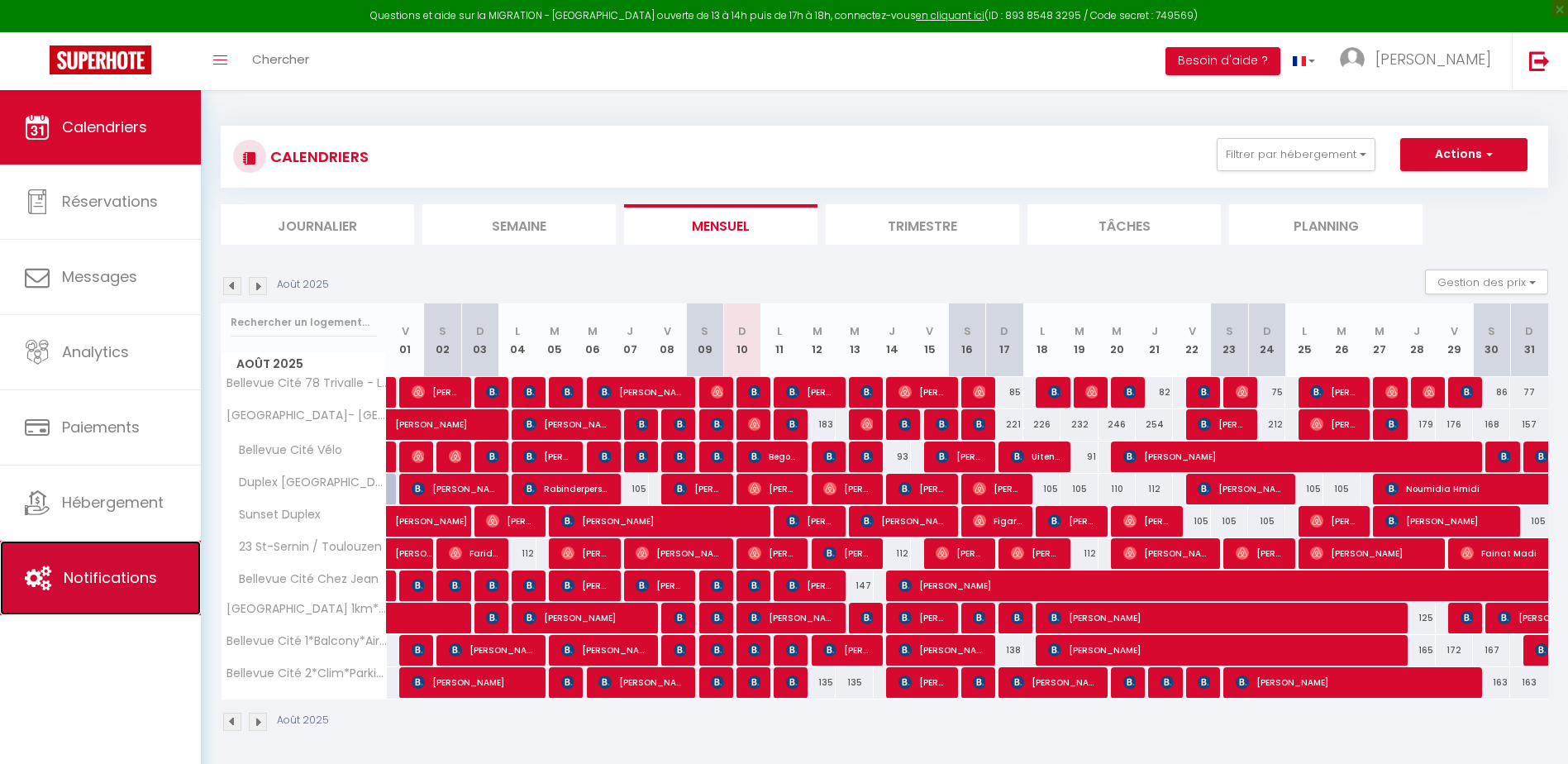
click at [89, 583] on span "Notifications" at bounding box center [111, 578] width 93 height 20
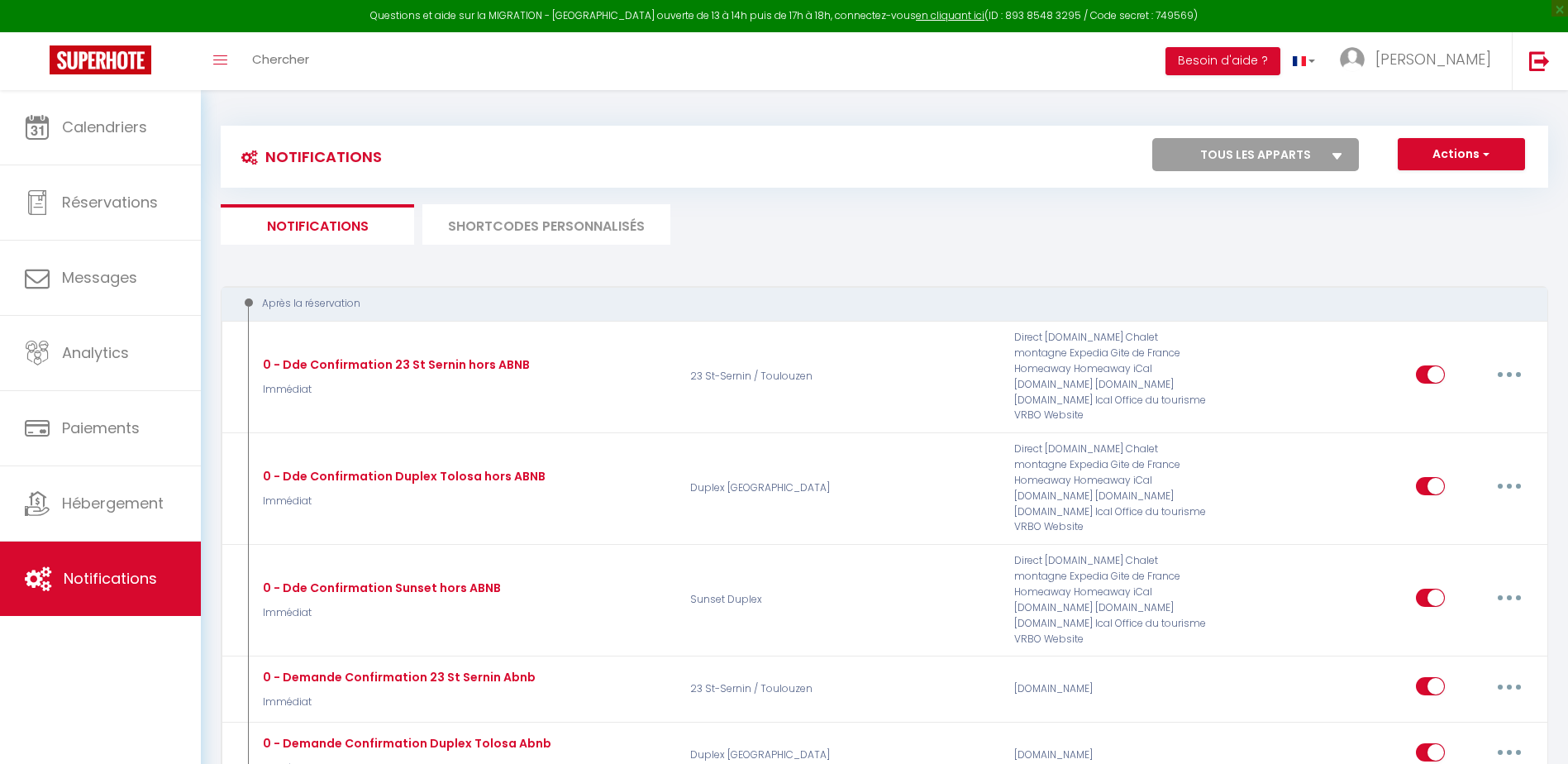
select select
checkbox input "false"
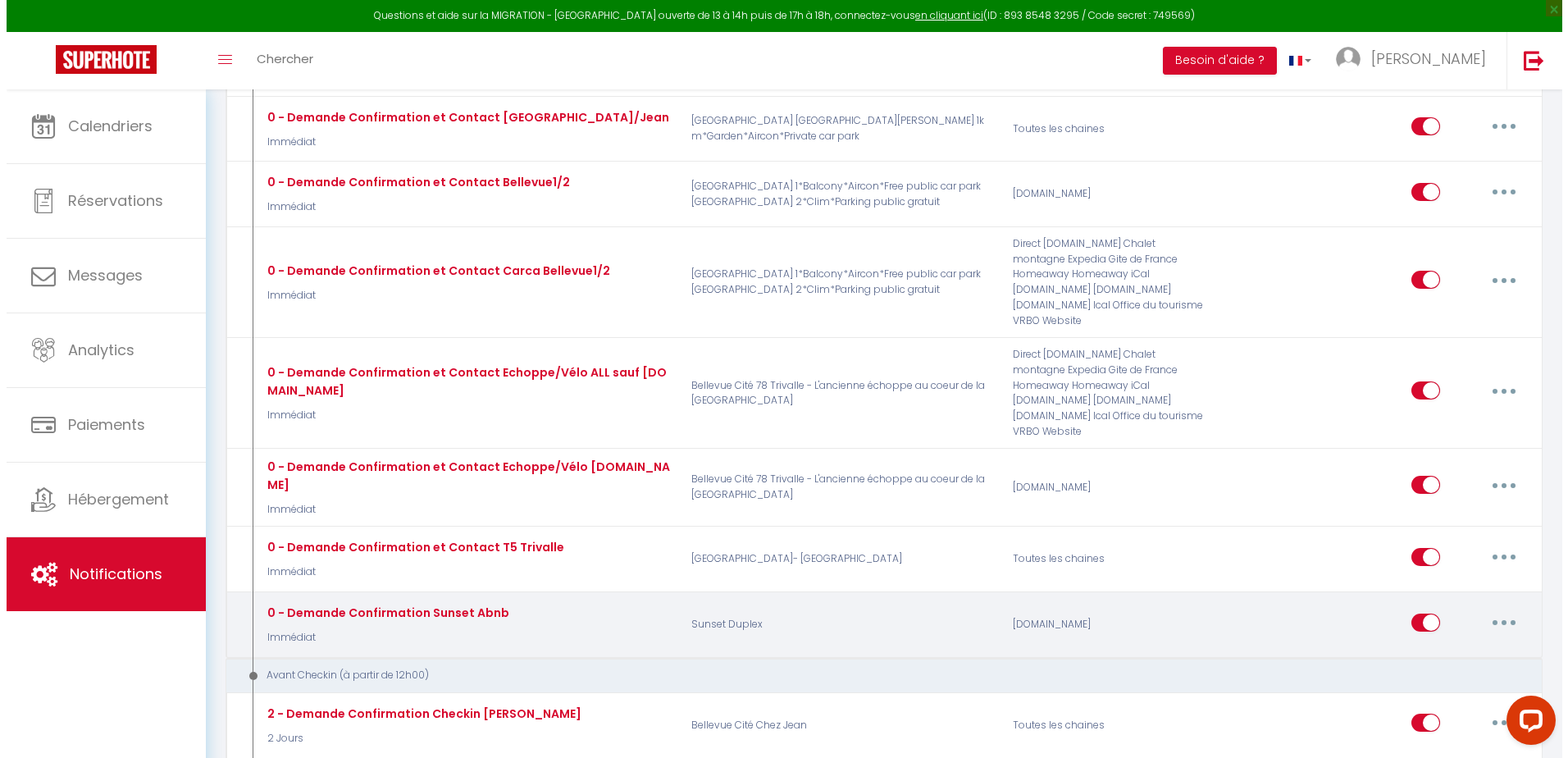
scroll to position [712, 0]
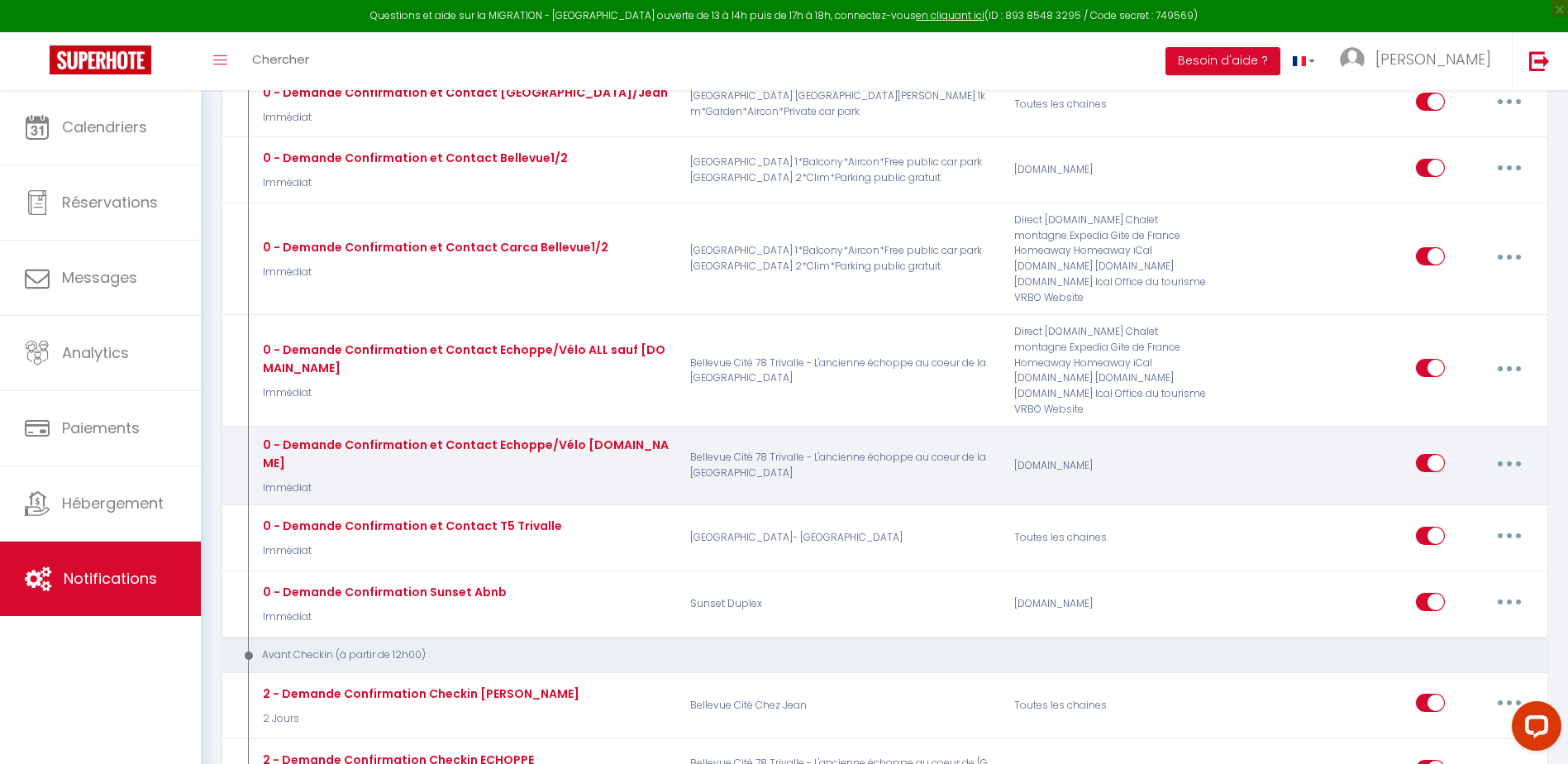
click at [1507, 450] on button "button" at bounding box center [1510, 463] width 47 height 26
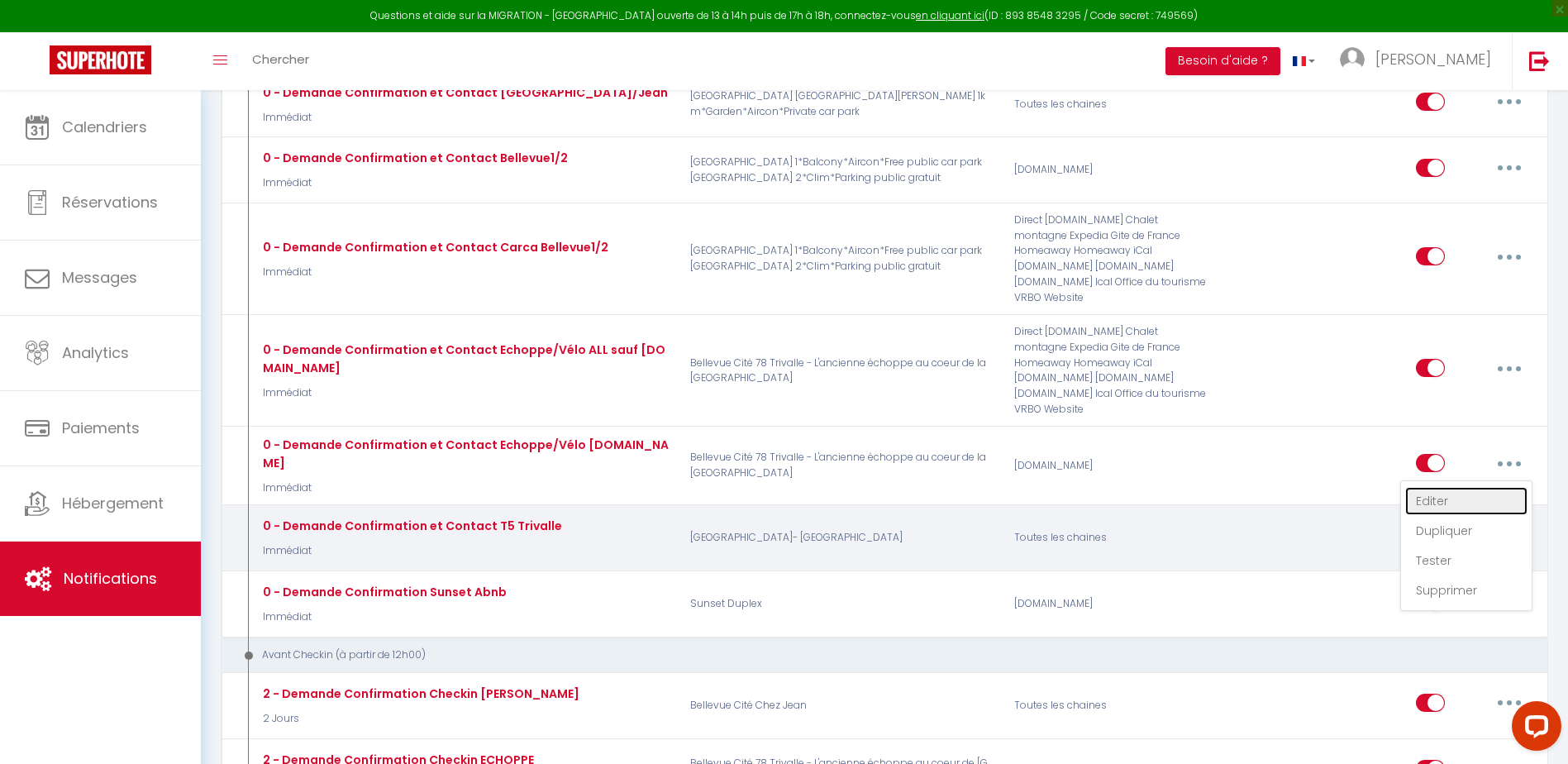
click at [1457, 487] on link "Editer" at bounding box center [1467, 501] width 122 height 28
type input "0 - Demande Confirmation et Contact Echoppe/Vélo [DOMAIN_NAME]"
select select "Immédiat"
select select "if_booking_is_paid"
checkbox input "true"
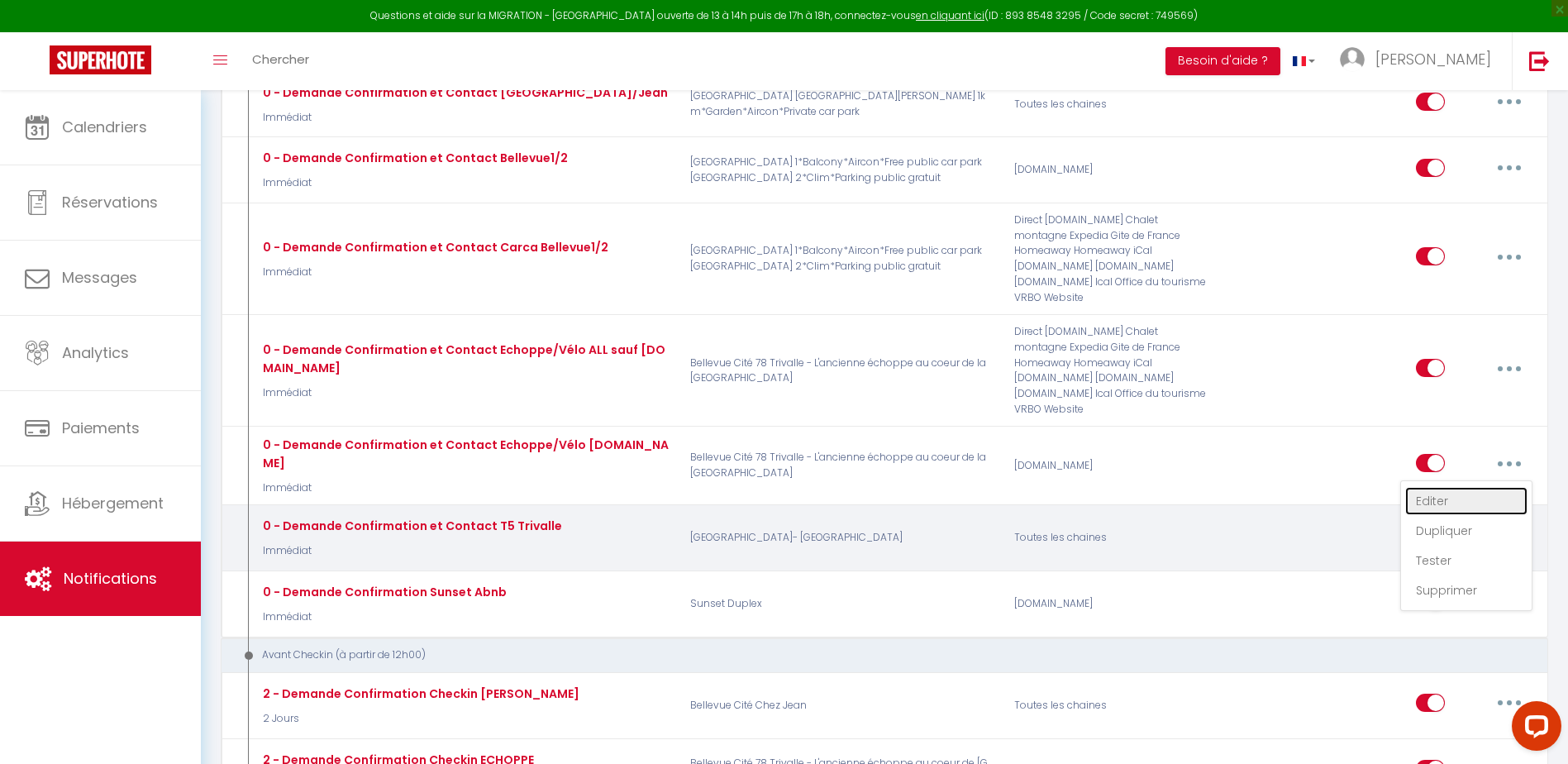
checkbox input "false"
radio input "true"
type input "Merci pour votre réservation - [BOOKING:ID] - [GUEST:FIRST_NAME] [GUEST:LAST_NA…"
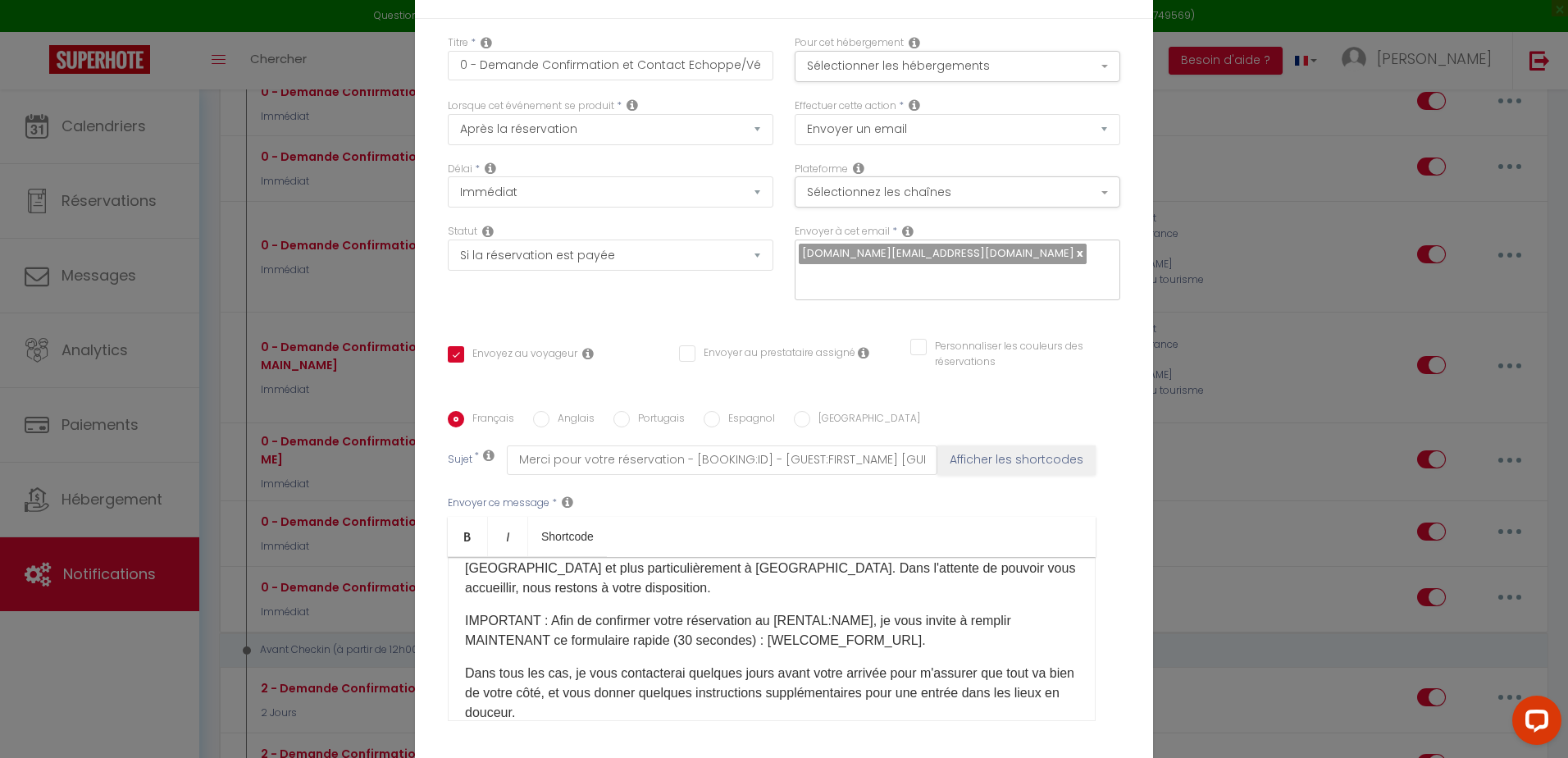
scroll to position [96, 0]
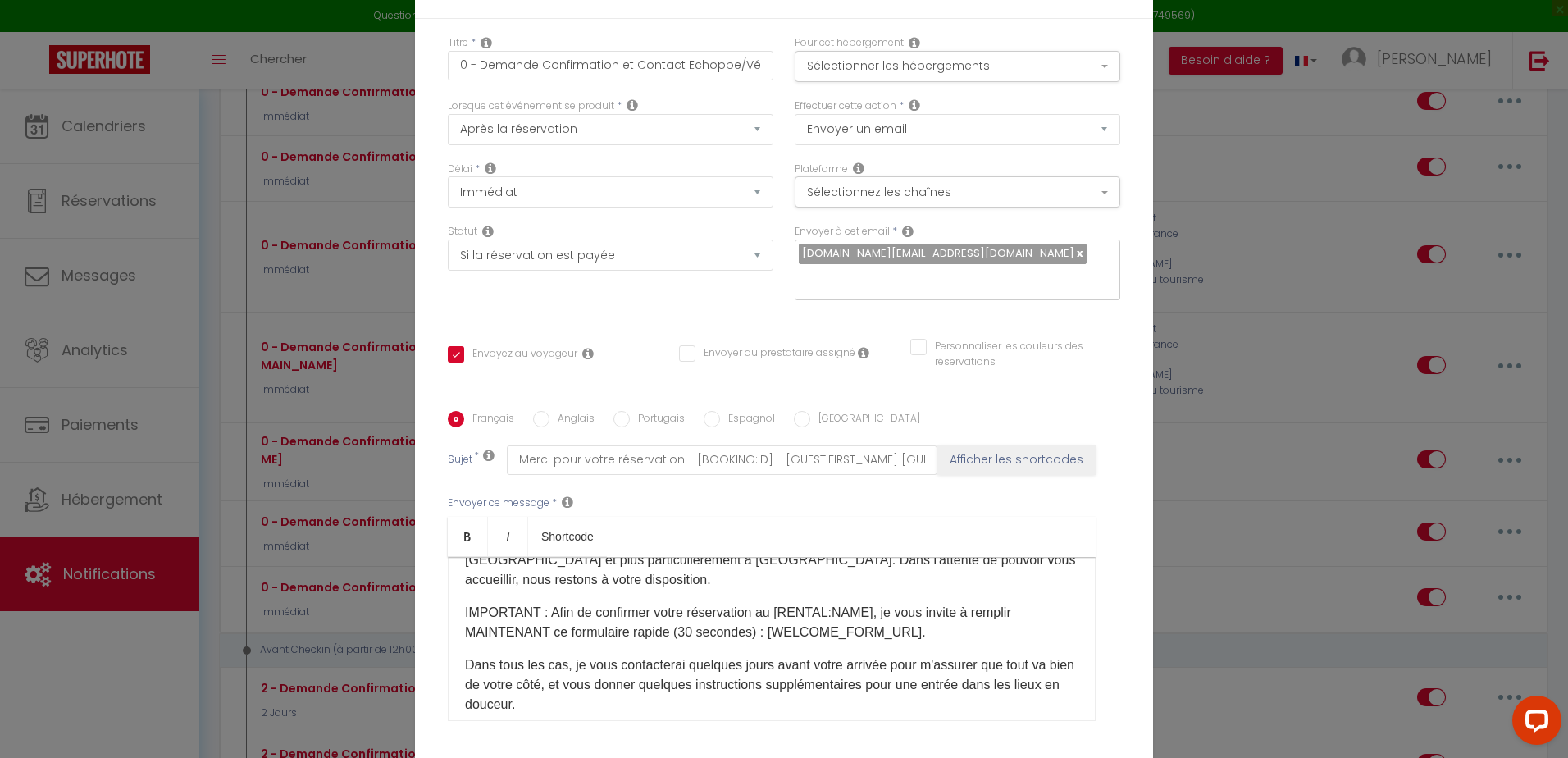
click at [971, 697] on p "Dans tous les cas, je vous contacterai quelques jours avant votre arrivée pour …" at bounding box center [771, 685] width 613 height 59
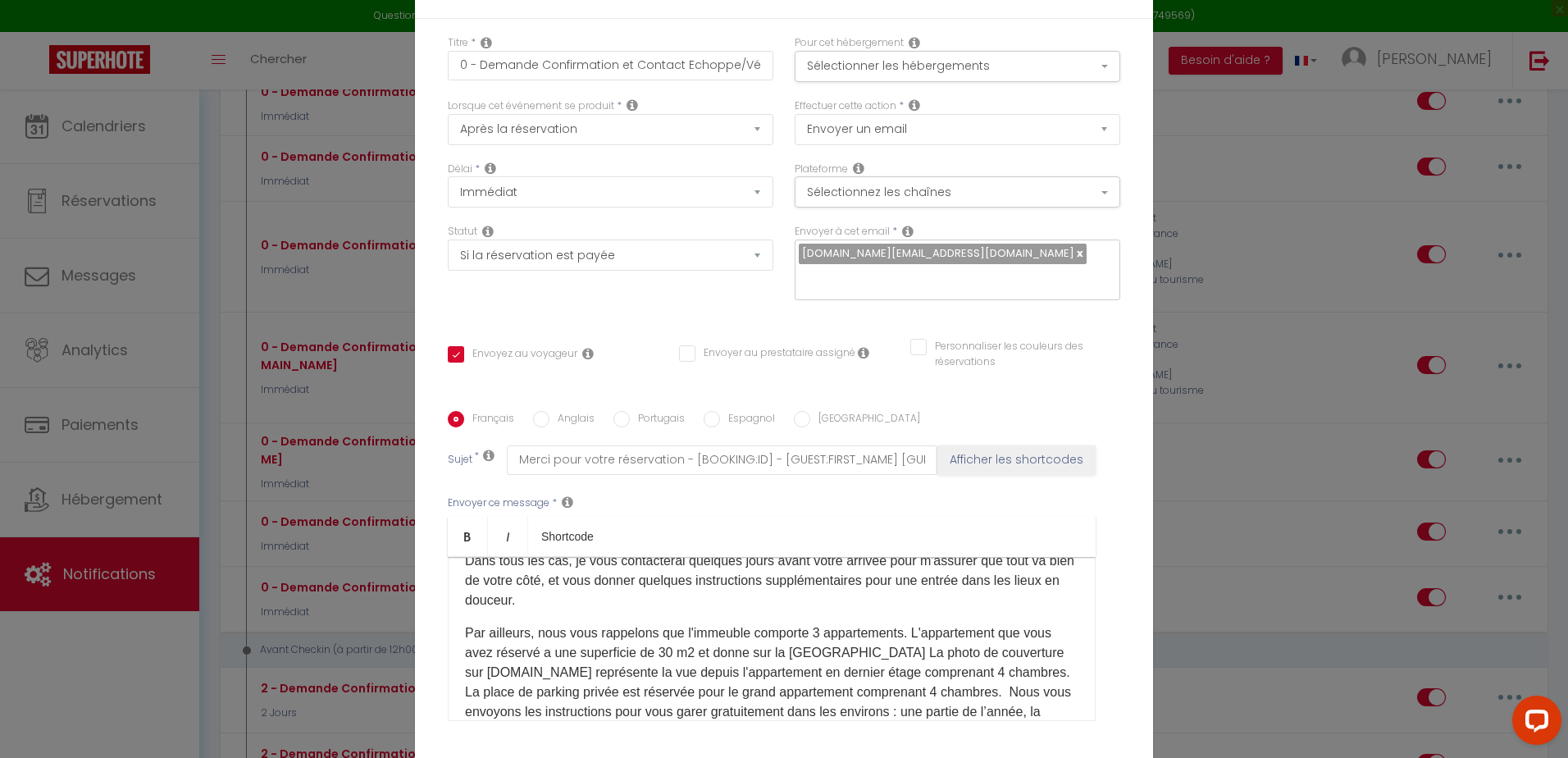
scroll to position [220, 0]
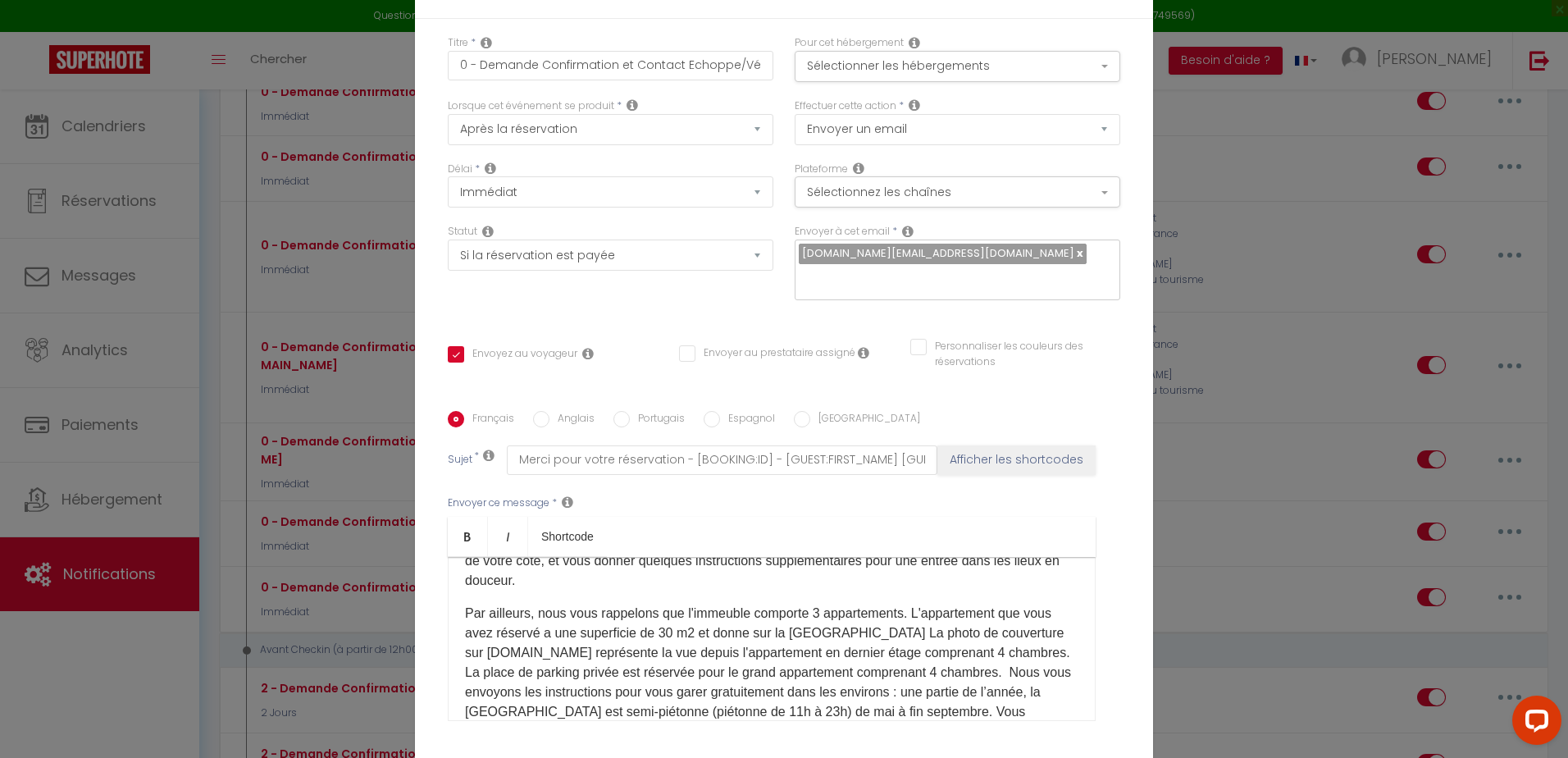
click at [857, 621] on p "Par ailleurs, nous vous rappelons que l'immeuble comporte 3 appartements. L'app…" at bounding box center [771, 721] width 613 height 236
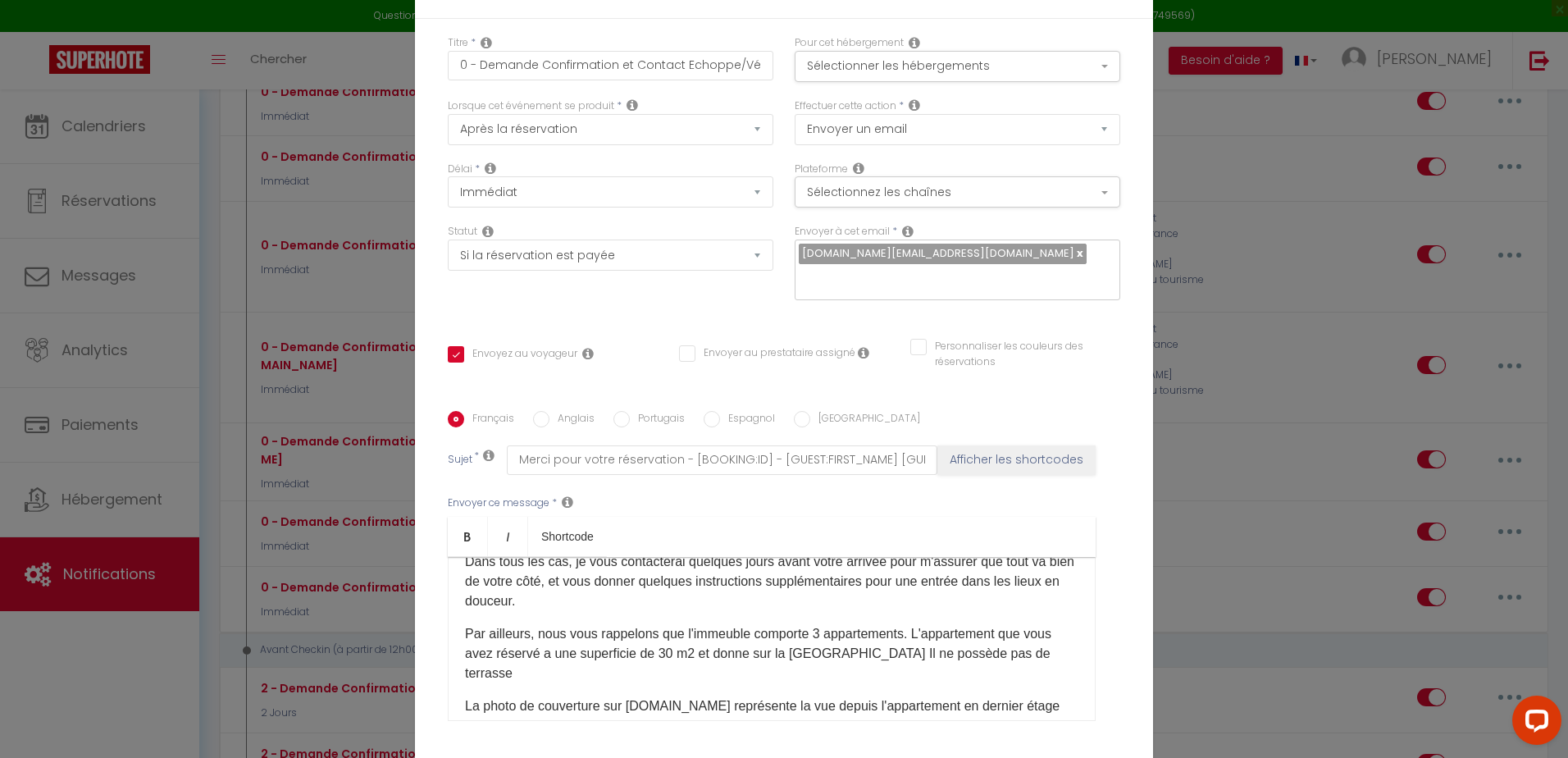
scroll to position [232, 0]
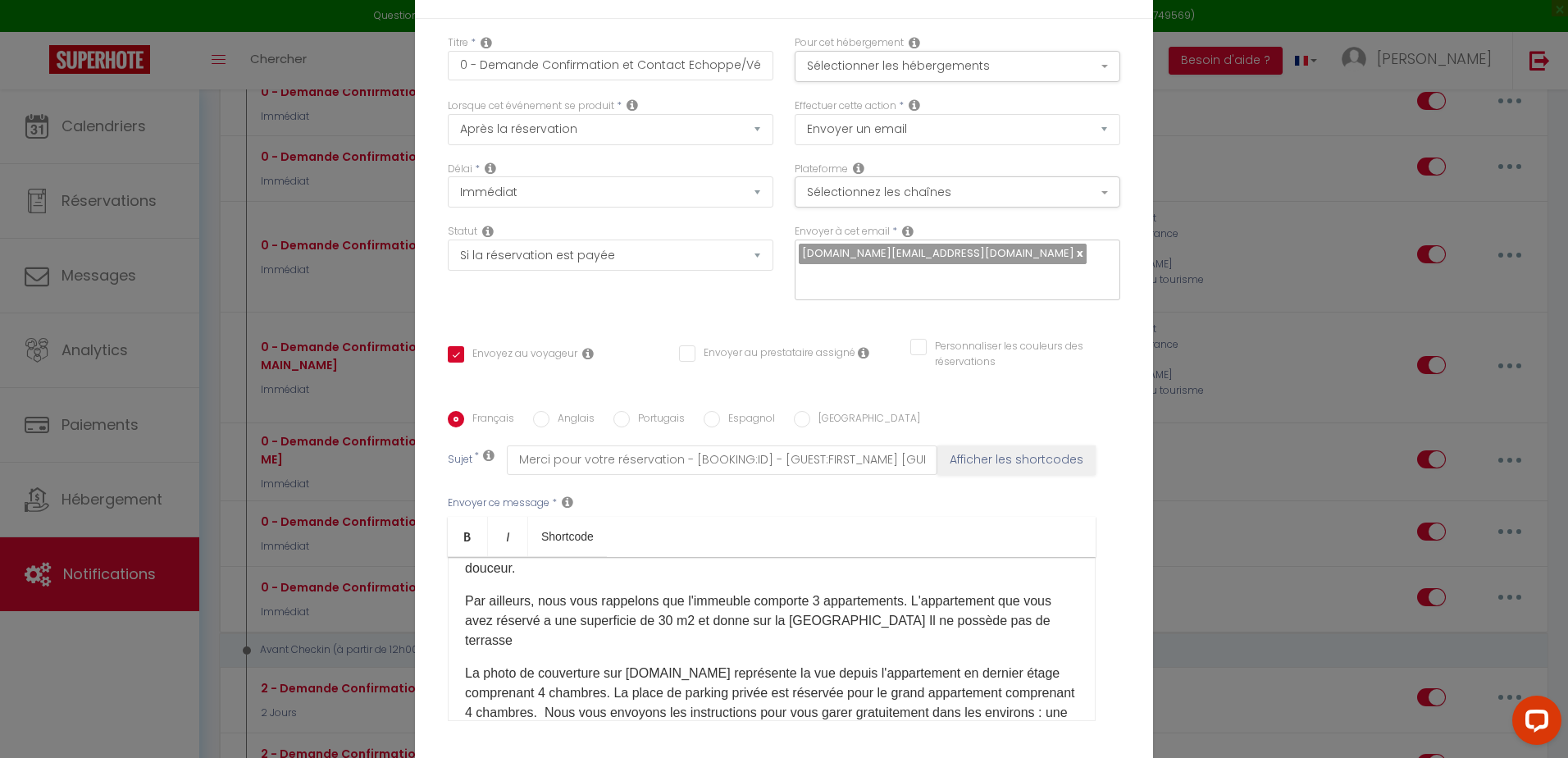
click at [901, 591] on p "Par ailleurs, nous vous rappelons que l'immeuble comporte 3 appartements. L'app…" at bounding box center [771, 620] width 613 height 59
click at [744, 635] on p "Par ailleurs, nous vous rappelons que l'immeuble comporte 3 appartements au [ST…" at bounding box center [771, 620] width 613 height 59
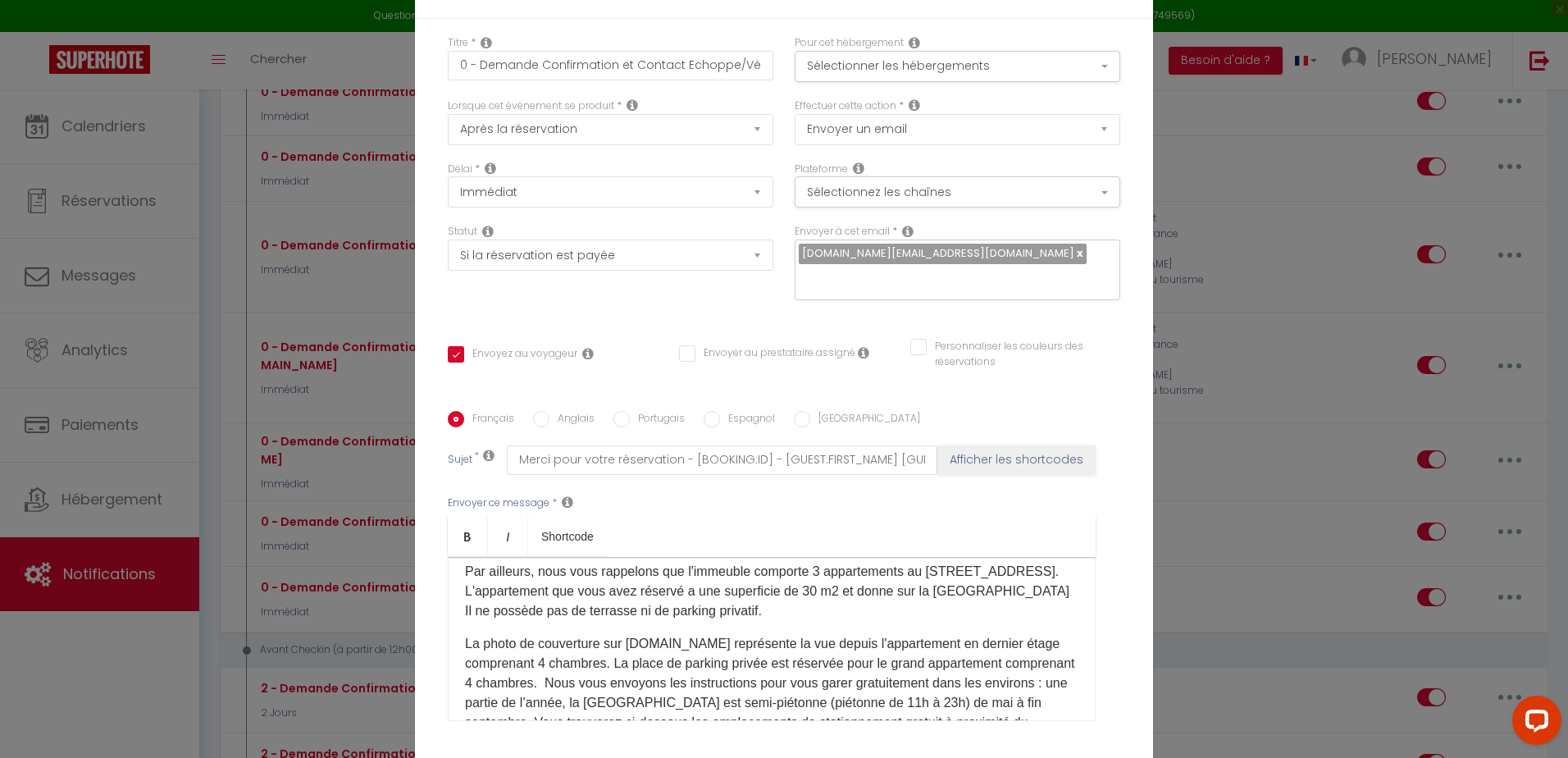
scroll to position [279, 0]
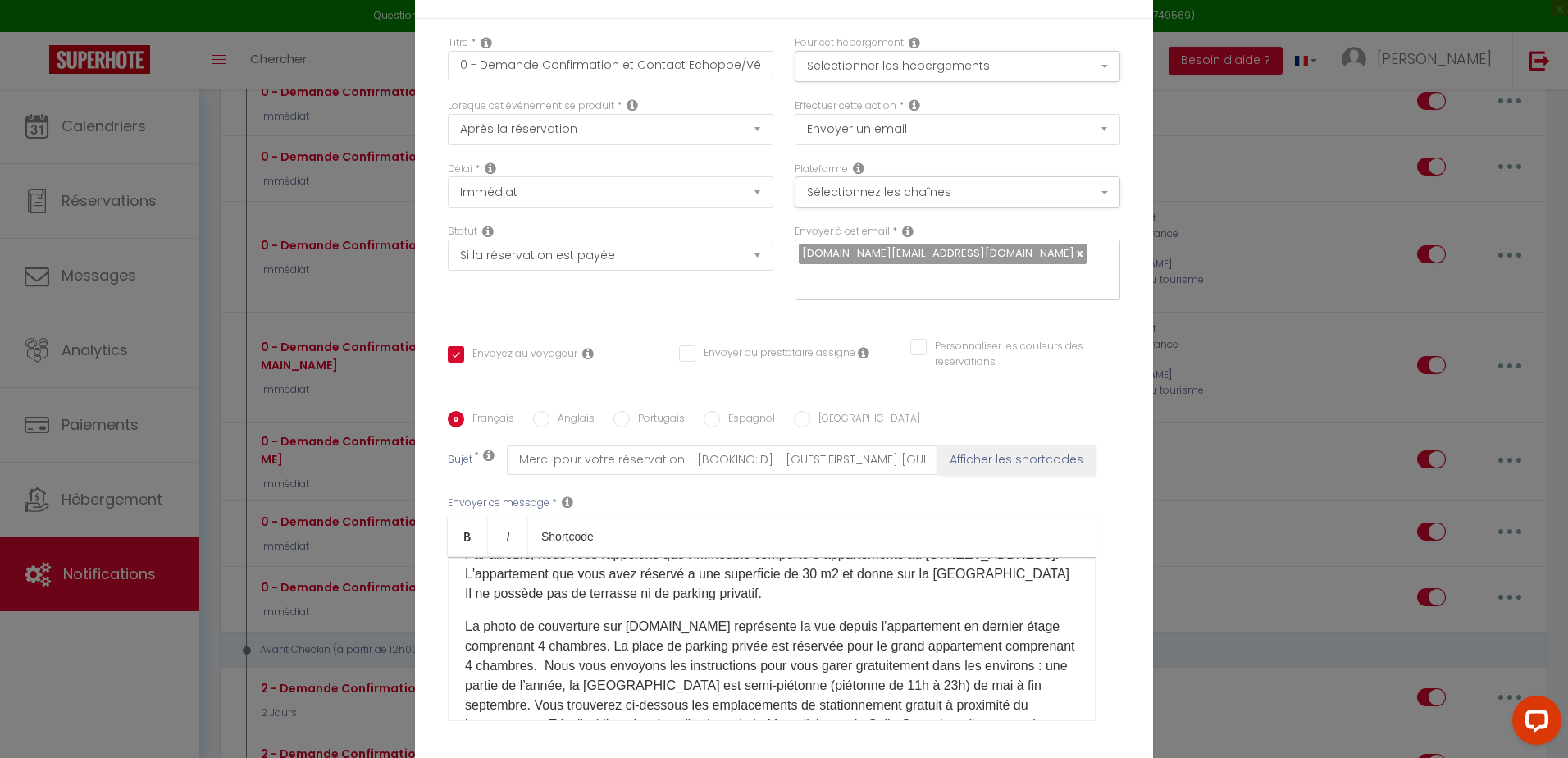
click at [613, 661] on p "​La photo de couverture sur [DOMAIN_NAME] représente la vue depuis l'appartemen…" at bounding box center [771, 716] width 613 height 197
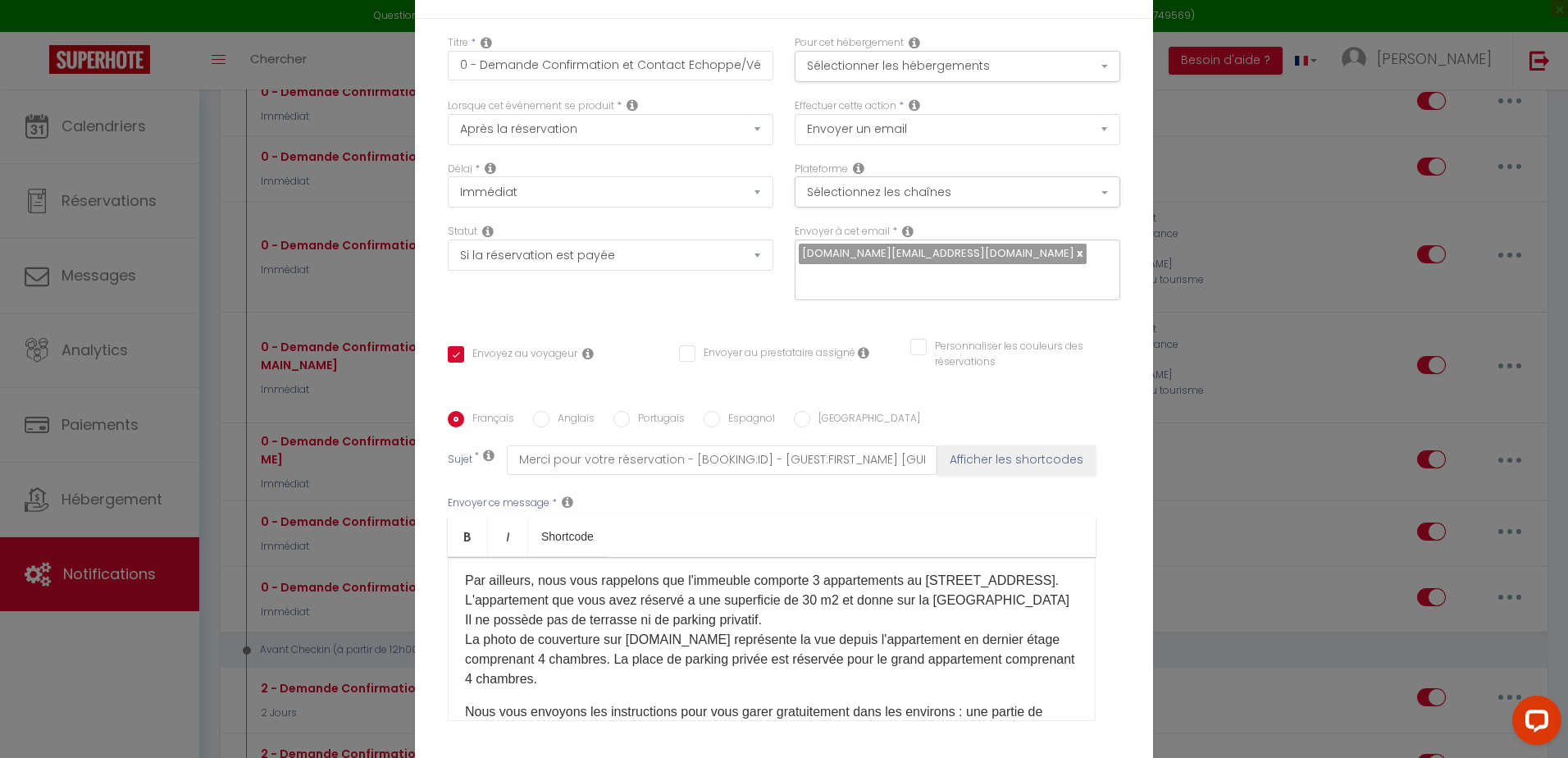
scroll to position [273, 0]
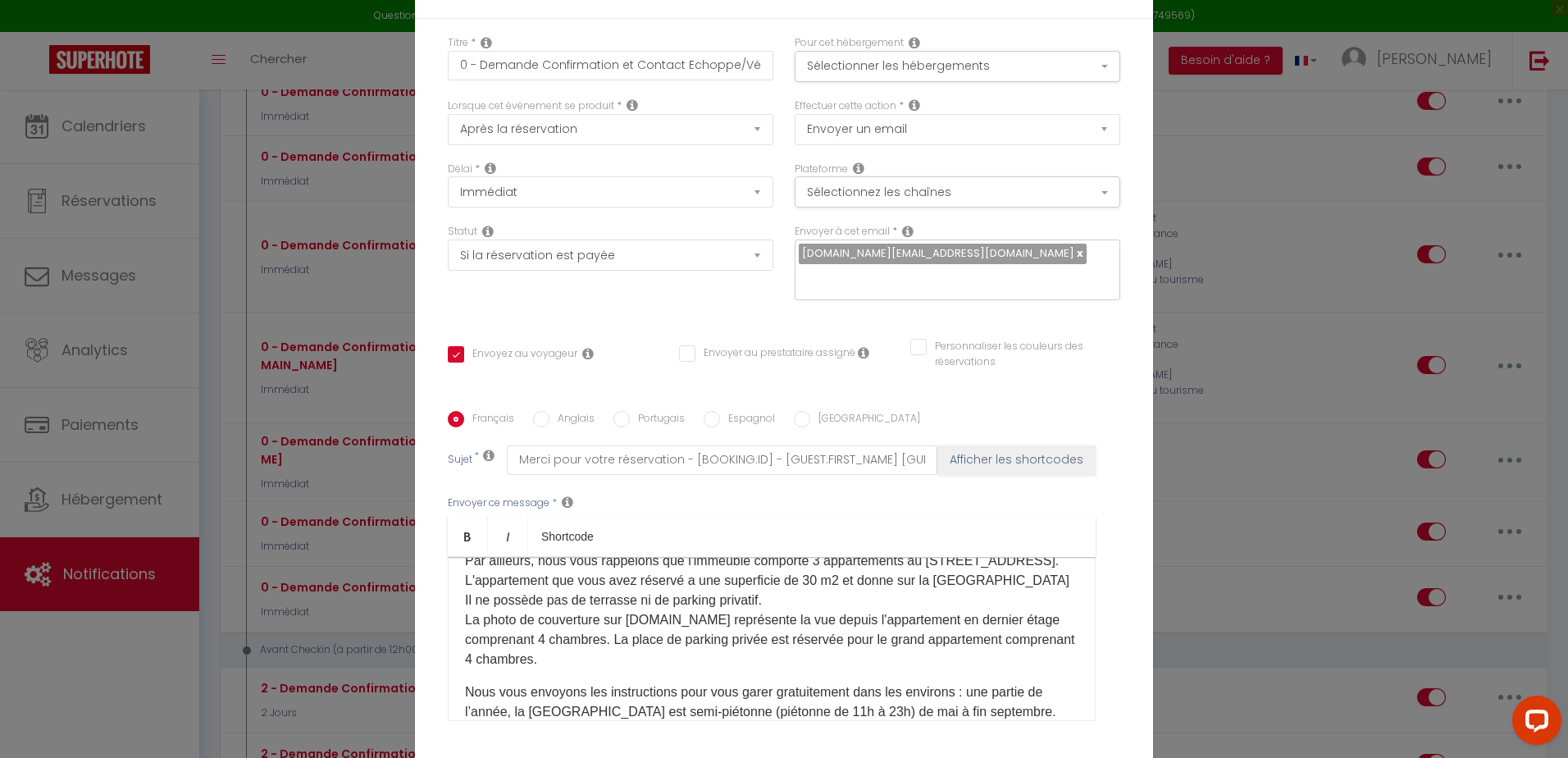
click at [788, 581] on p "Par ailleurs, nous vous rappelons que l'immeuble comporte 3 appartements au [ST…" at bounding box center [771, 611] width 613 height 118
click at [533, 411] on input "Anglais" at bounding box center [541, 419] width 16 height 16
radio input "true"
checkbox input "true"
checkbox input "false"
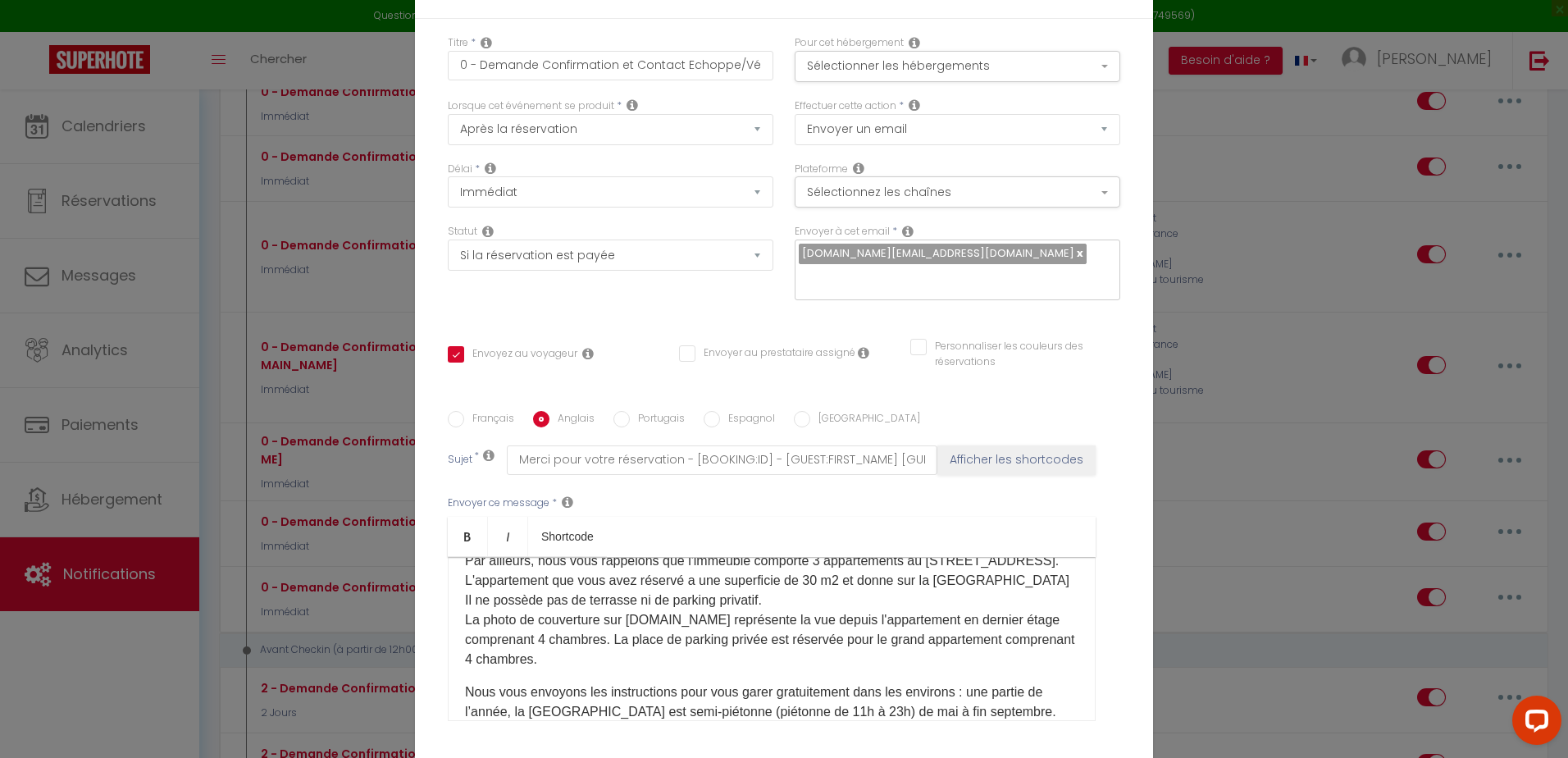
checkbox input "false"
type input "Thanks for your reservation - [BOOKING:ID] - [GUEST:FIRST_NAME] [GUEST:LAST_NAM…"
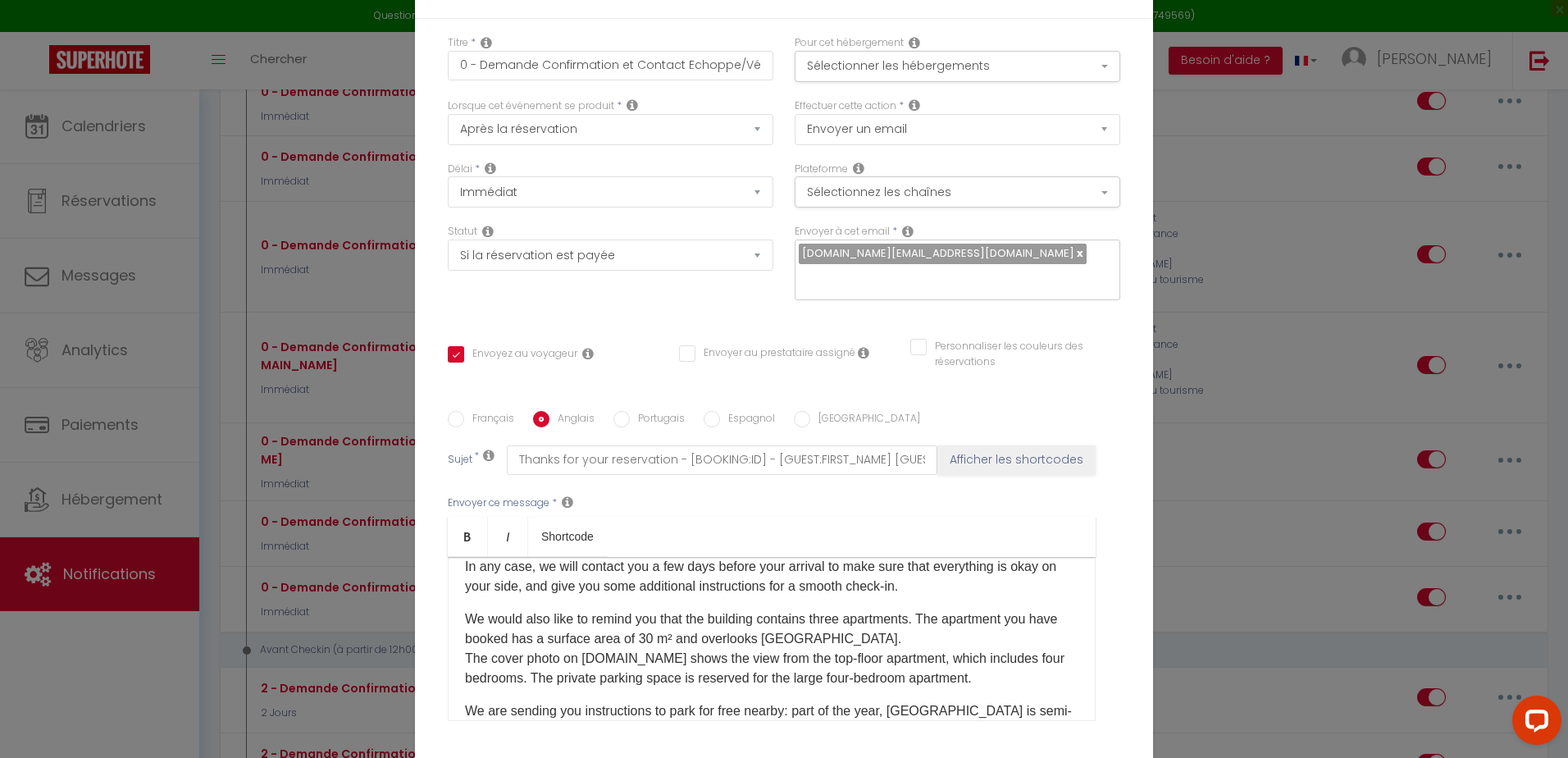
scroll to position [174, 0]
click at [914, 622] on p "We would also like to remind you that the building contains three apartments. T…" at bounding box center [771, 650] width 613 height 79
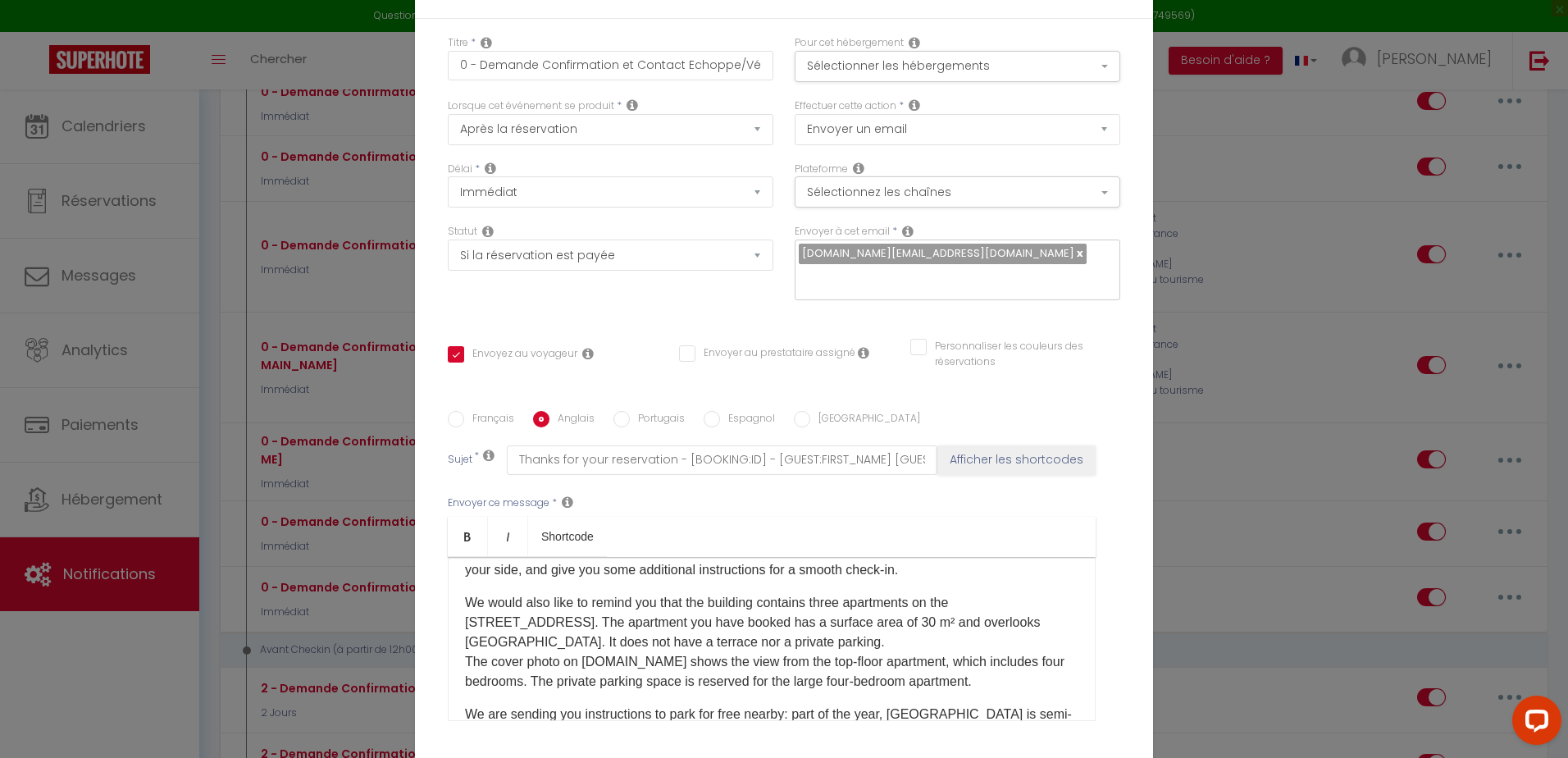
scroll to position [504, 0]
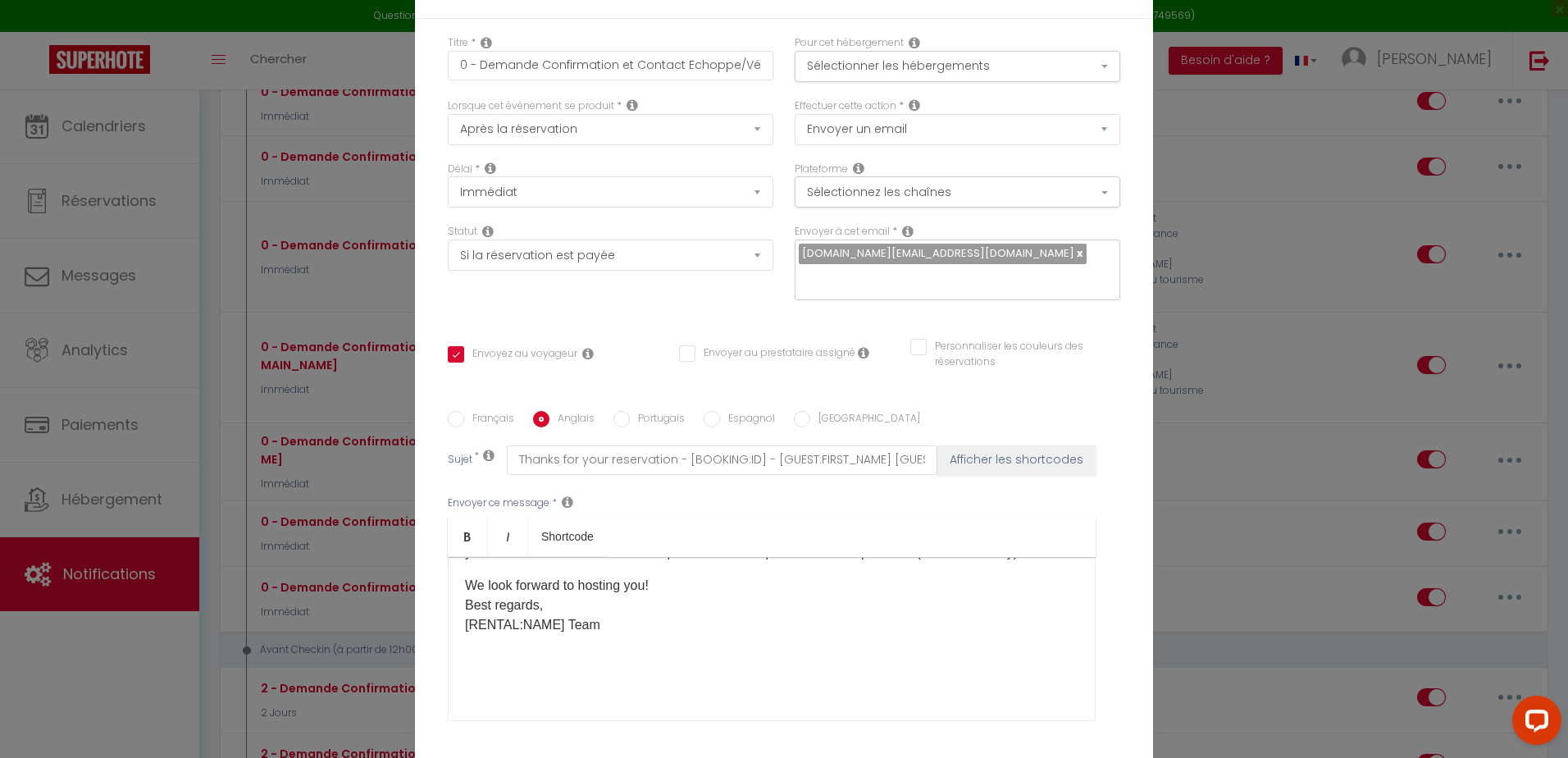
click at [705, 668] on p at bounding box center [771, 678] width 613 height 19
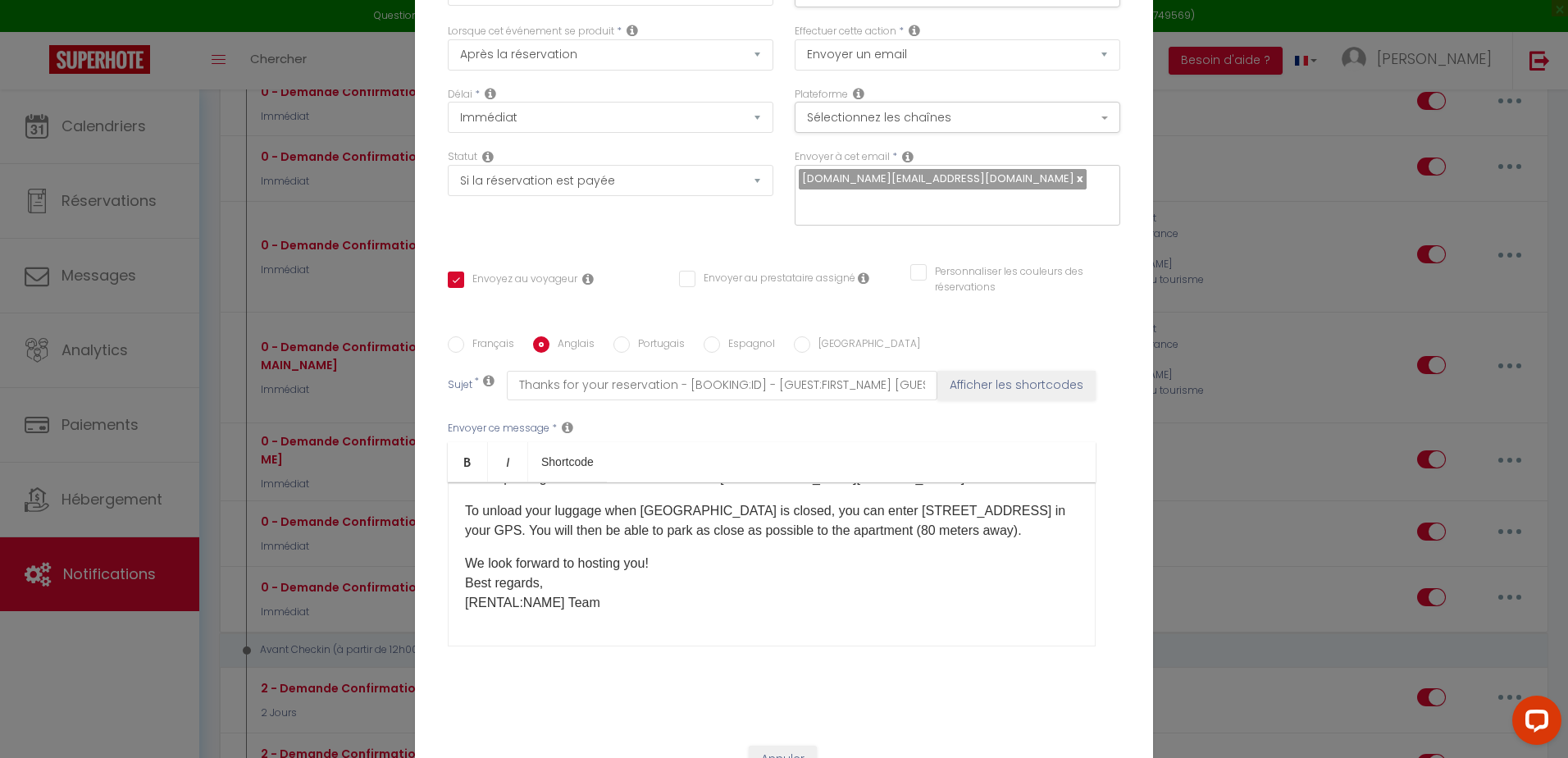
scroll to position [125, 0]
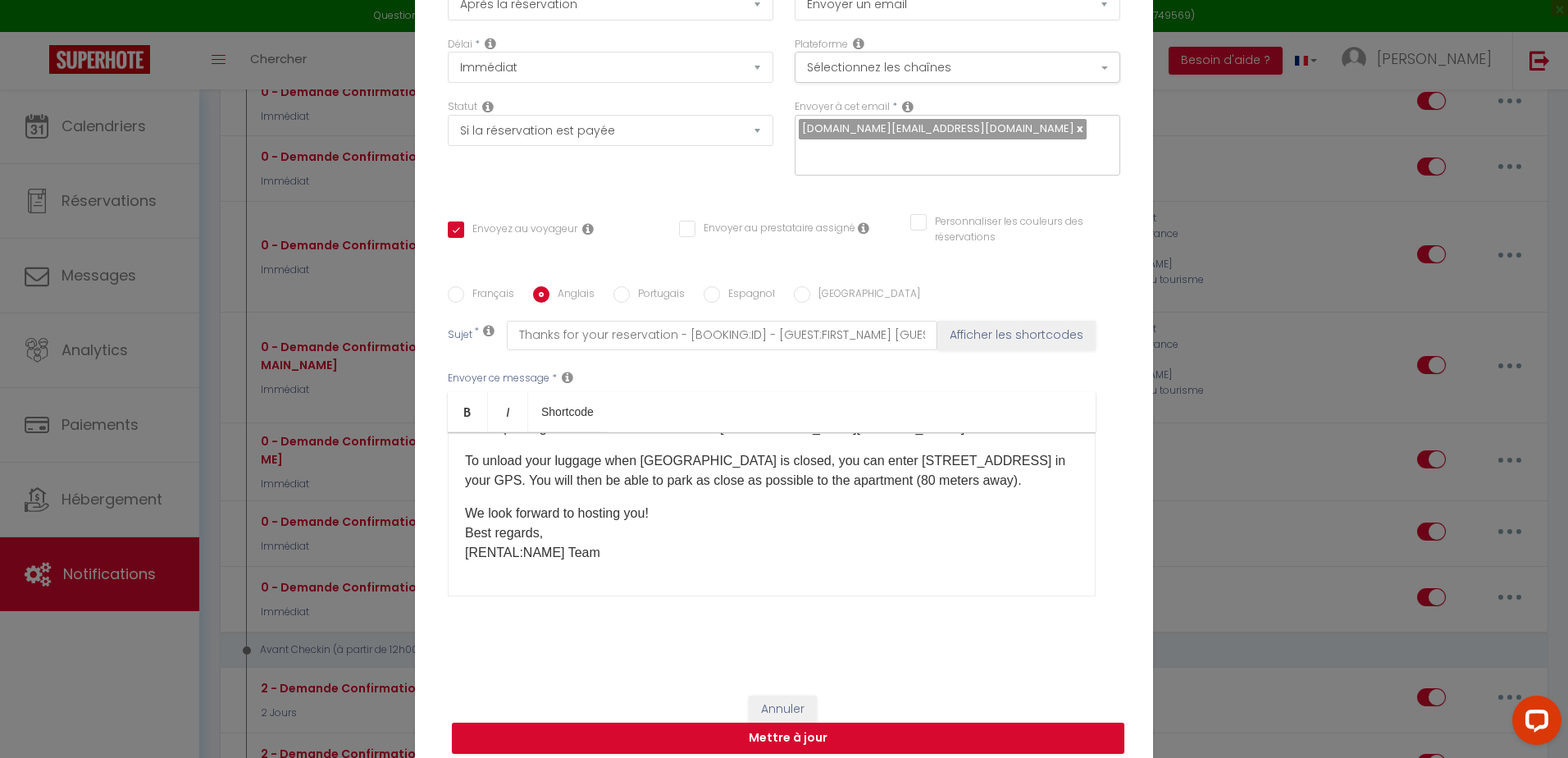
click at [464, 286] on label "Français" at bounding box center [489, 295] width 50 height 18
click at [464, 286] on input "Français" at bounding box center [455, 294] width 16 height 16
radio input "true"
checkbox input "true"
checkbox input "false"
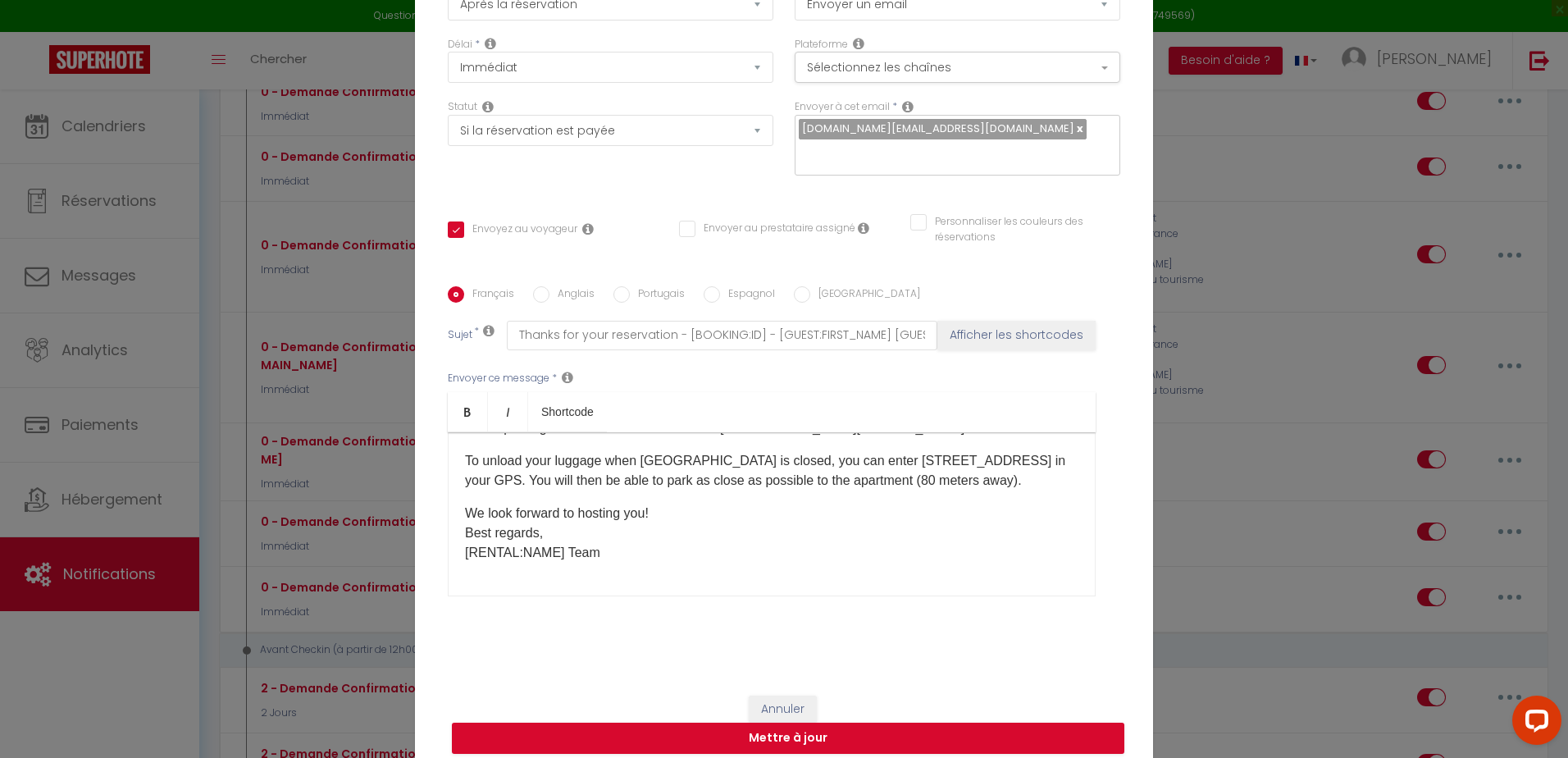
checkbox input "false"
type input "Merci pour votre réservation - [BOOKING:ID] - [GUEST:FIRST_NAME] [GUEST:LAST_NA…"
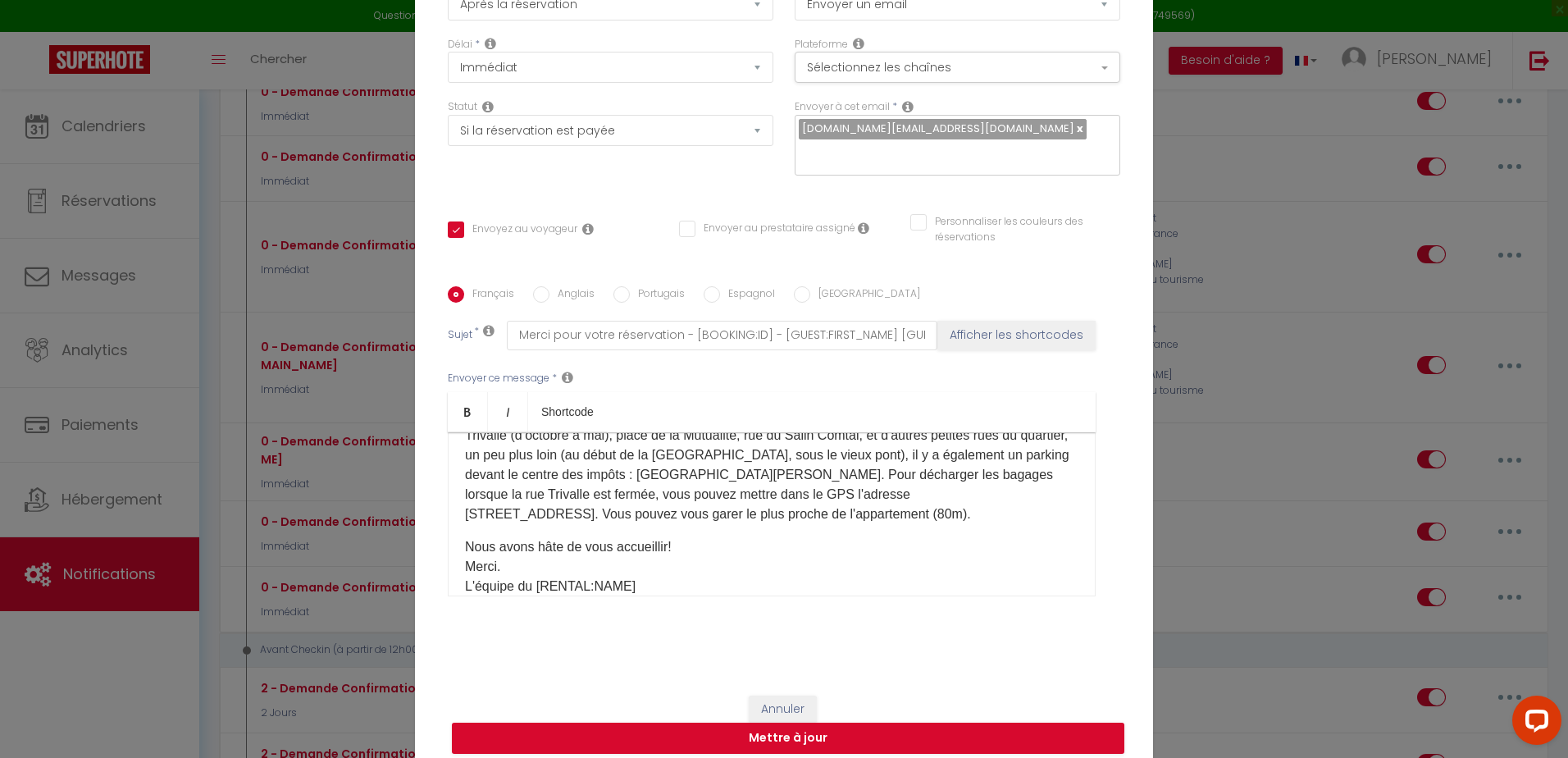
scroll to position [497, 0]
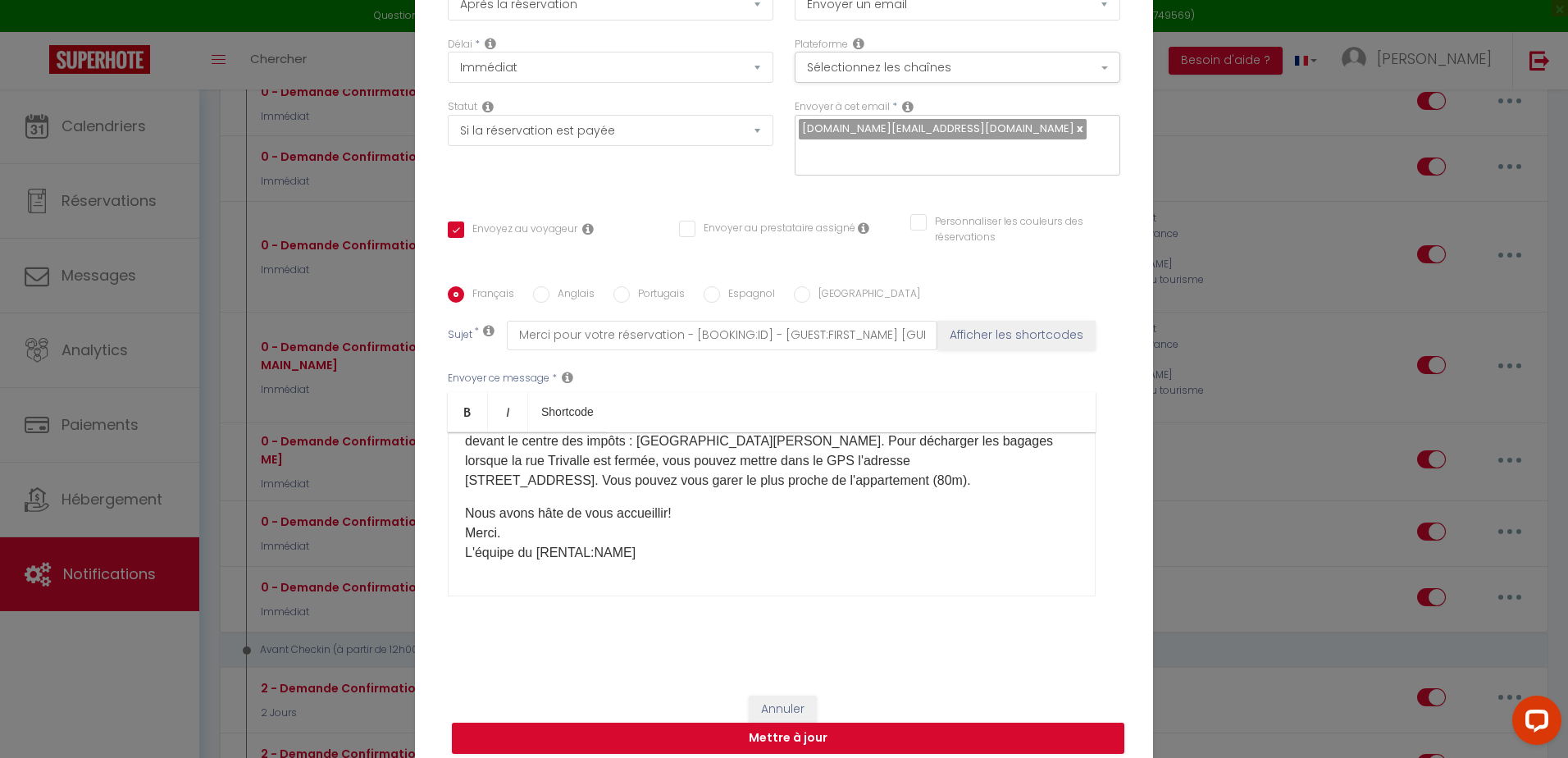
click at [702, 578] on div "Bonjour [GUEST:FIRST_NAME], Nous tenons à vous remercier d'avoir choisi [RENTAL…" at bounding box center [771, 514] width 648 height 164
click at [717, 563] on div "Bonjour [GUEST:FIRST_NAME], Nous tenons à vous remercier d'avoir choisi [RENTAL…" at bounding box center [771, 514] width 648 height 164
click at [913, 723] on button "Mettre à jour" at bounding box center [788, 739] width 673 height 31
checkbox input "true"
checkbox input "false"
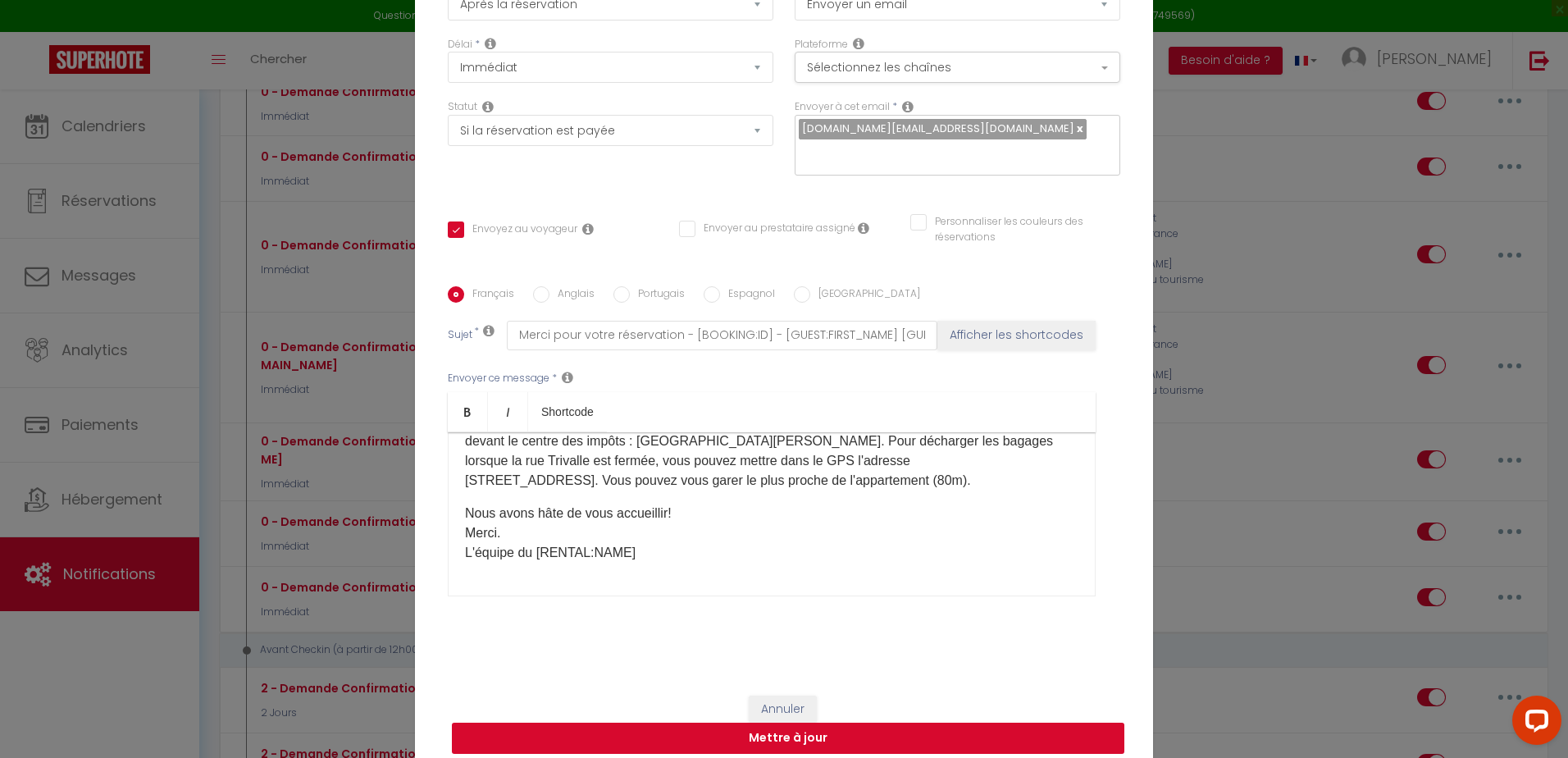
checkbox input "false"
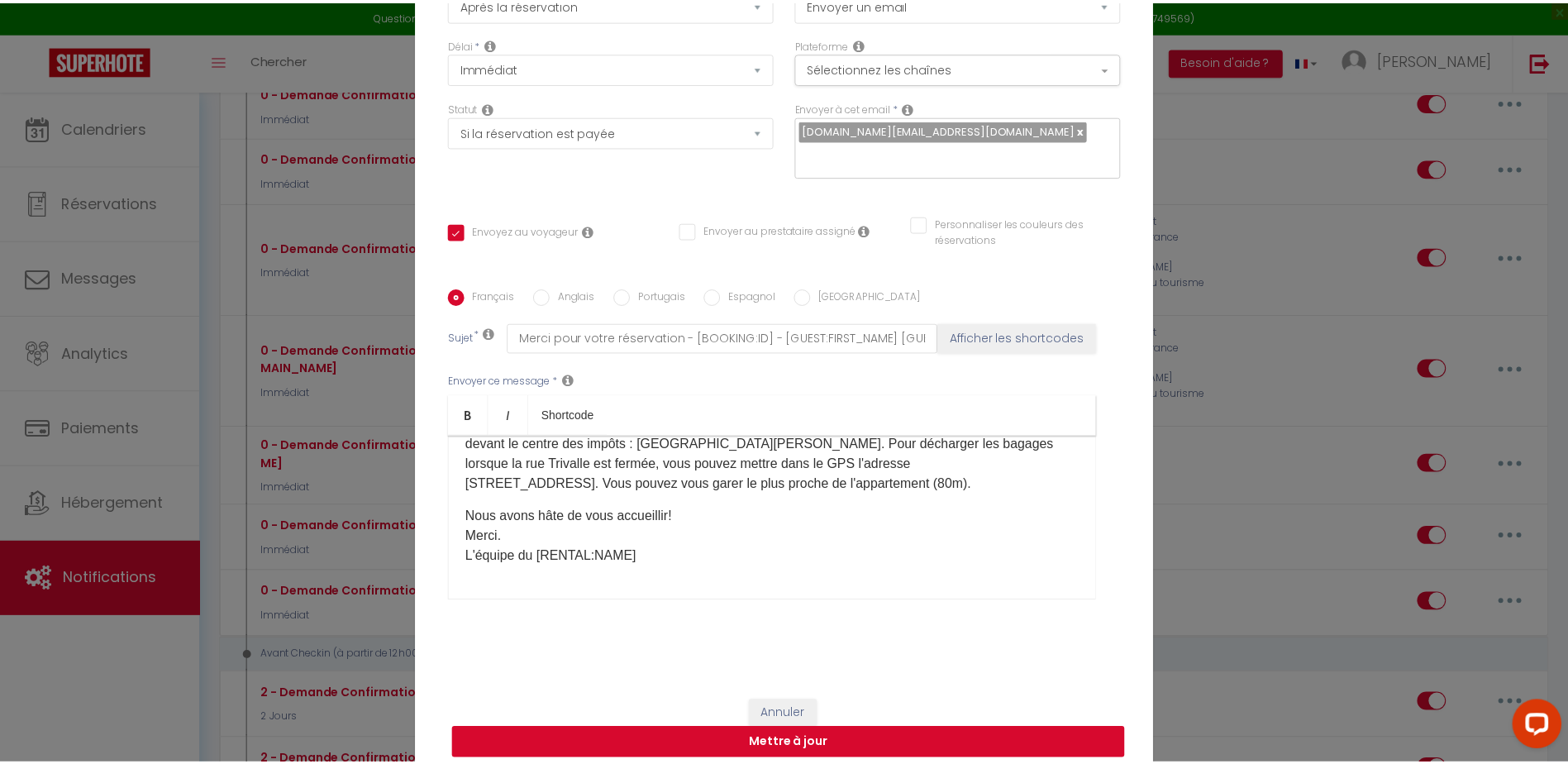
scroll to position [117, 0]
